Goal: Task Accomplishment & Management: Use online tool/utility

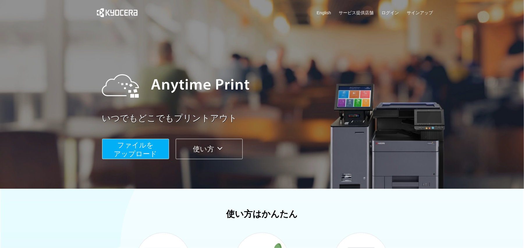
click at [132, 156] on span "ファイルを ​​アップロード" at bounding box center [135, 149] width 43 height 17
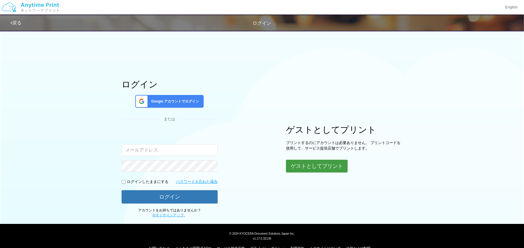
click at [310, 172] on button "ゲストとしてプリント" at bounding box center [317, 166] width 62 height 13
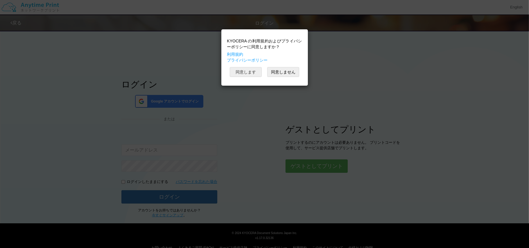
click at [246, 70] on button "同意します" at bounding box center [246, 72] width 32 height 10
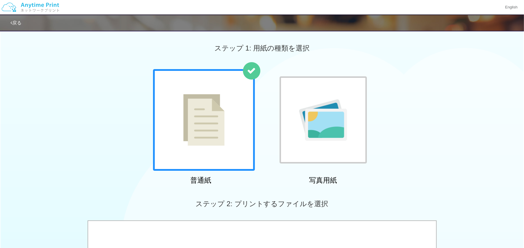
click at [215, 105] on img at bounding box center [203, 120] width 41 height 52
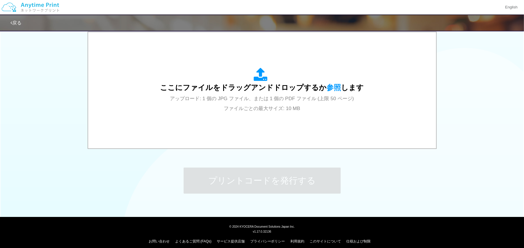
scroll to position [194, 0]
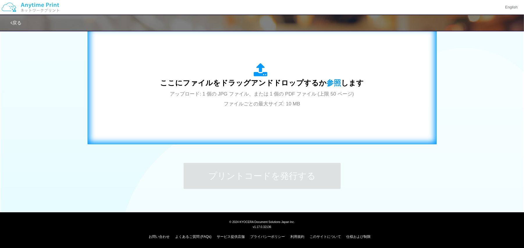
click at [249, 84] on span "ここにファイルをドラッグアンドドロップするか 参照 します" at bounding box center [262, 83] width 204 height 8
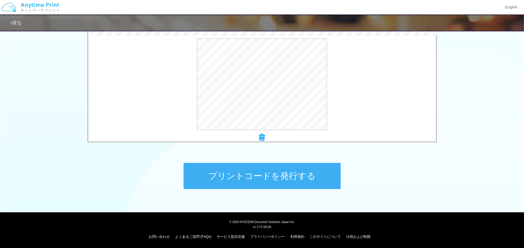
click at [248, 172] on button "プリントコードを発行する" at bounding box center [261, 176] width 157 height 26
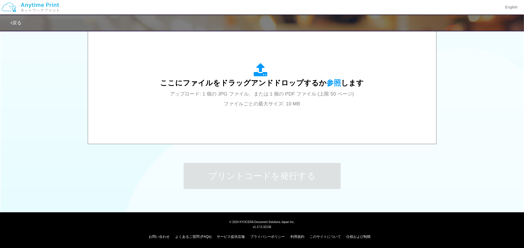
scroll to position [0, 0]
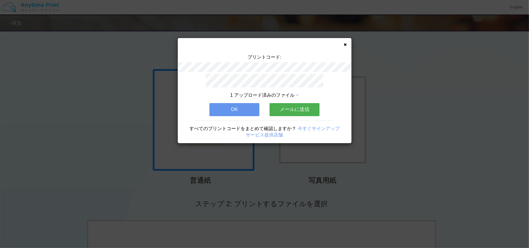
click at [295, 109] on button "メールに送信" at bounding box center [295, 109] width 50 height 13
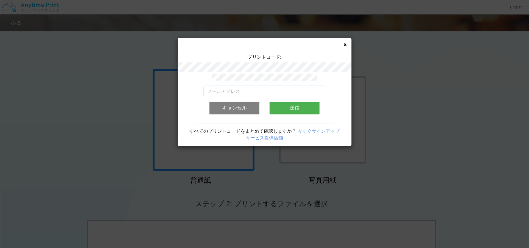
click at [288, 90] on input "email" at bounding box center [265, 92] width 122 height 12
type input "さ"
type input "sakurai"
click at [237, 102] on button "キャンセル" at bounding box center [235, 108] width 50 height 13
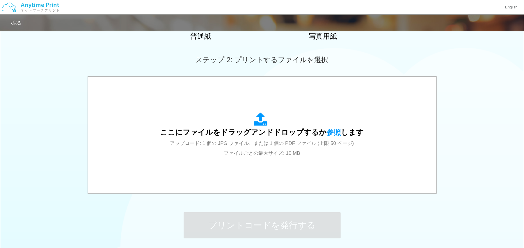
scroll to position [160, 0]
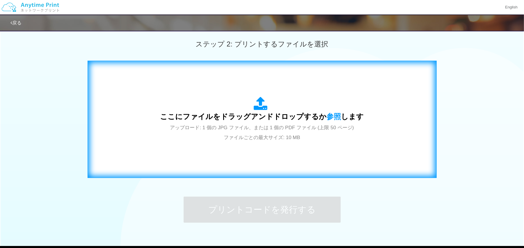
click at [238, 122] on div "ここにファイルをドラッグアンドドロップするか 参照 します アップロード: 1 個の JPG ファイル、または 1 個の PDF ファイル (上限 50 ペー…" at bounding box center [262, 119] width 204 height 45
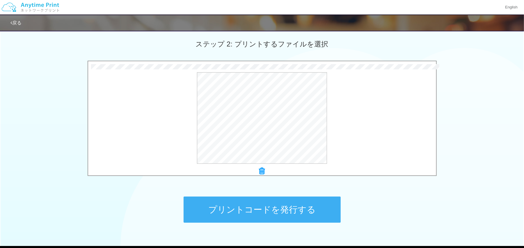
click at [243, 205] on button "プリントコードを発行する" at bounding box center [261, 210] width 157 height 26
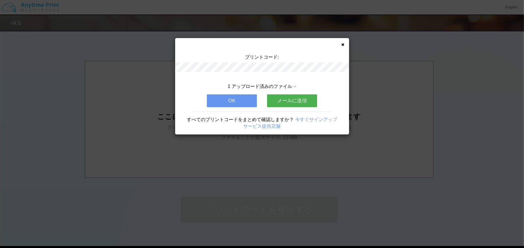
scroll to position [0, 0]
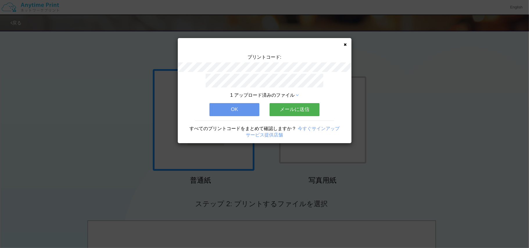
click at [249, 107] on button "OK" at bounding box center [235, 109] width 50 height 13
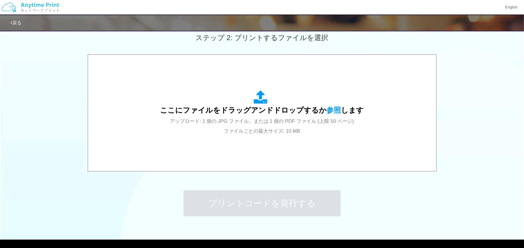
scroll to position [194, 0]
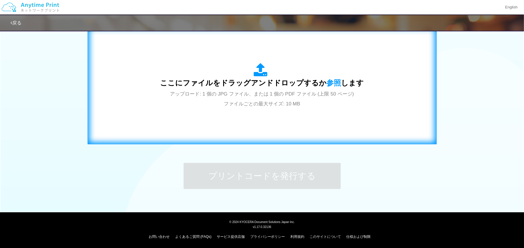
click at [260, 99] on div "ここにファイルをドラッグアンドドロップするか 参照 します アップロード: 1 個の JPG ファイル、または 1 個の PDF ファイル (上限 50 ペー…" at bounding box center [262, 85] width 204 height 45
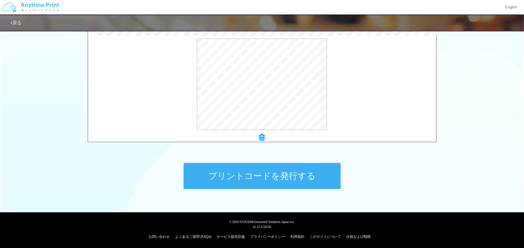
click at [248, 171] on button "プリントコードを発行する" at bounding box center [261, 176] width 157 height 26
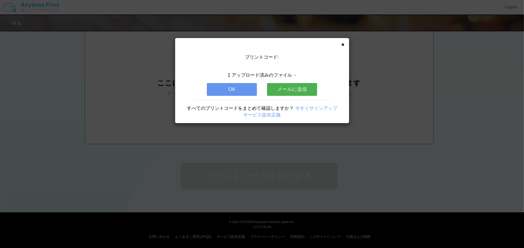
scroll to position [0, 0]
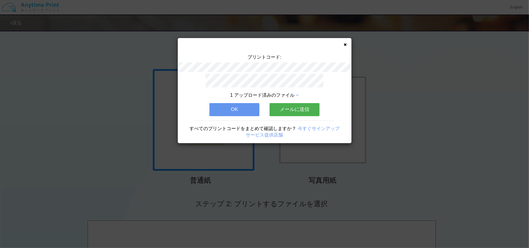
click at [239, 108] on button "OK" at bounding box center [235, 109] width 50 height 13
